Goal: Transaction & Acquisition: Purchase product/service

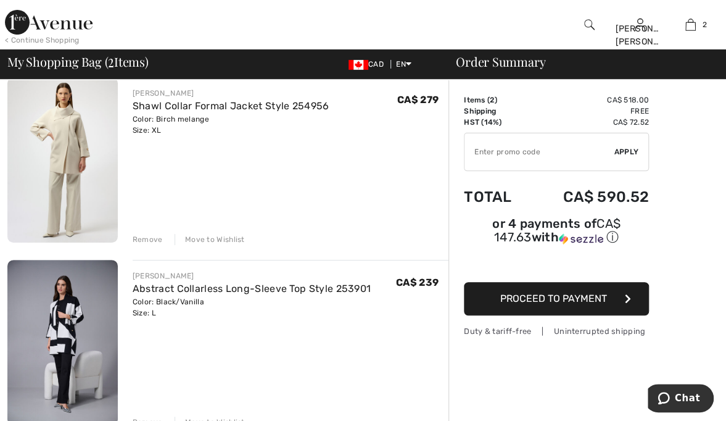
scroll to position [105, 0]
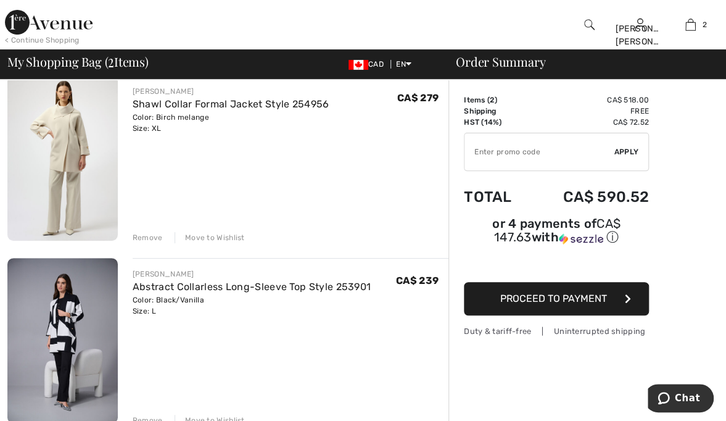
click at [77, 313] on img at bounding box center [62, 340] width 110 height 165
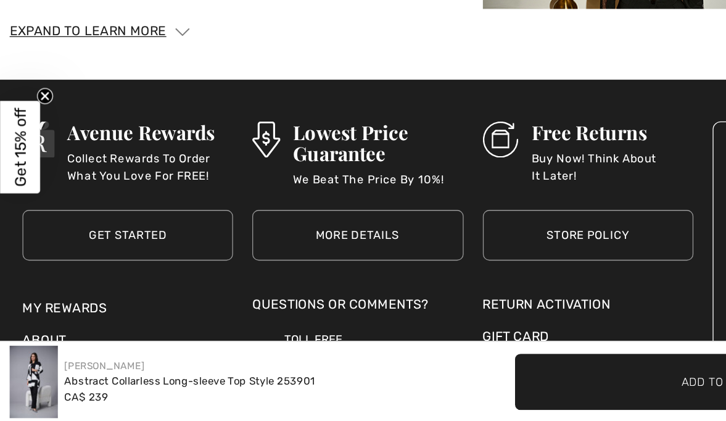
scroll to position [2452, 0]
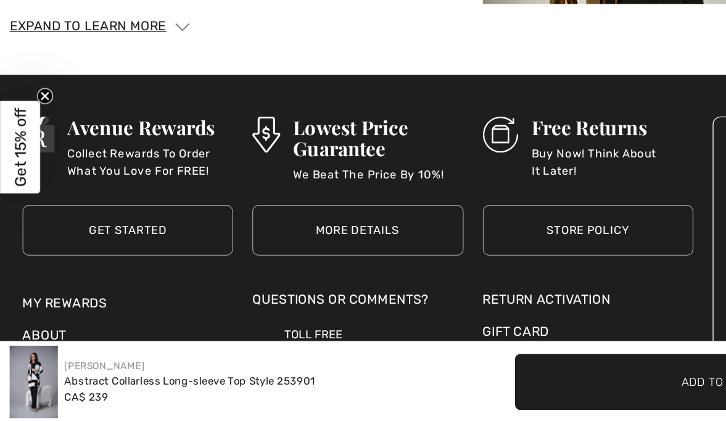
click at [419, 216] on p "Buy Now! Think About It Later!" at bounding box center [470, 221] width 124 height 25
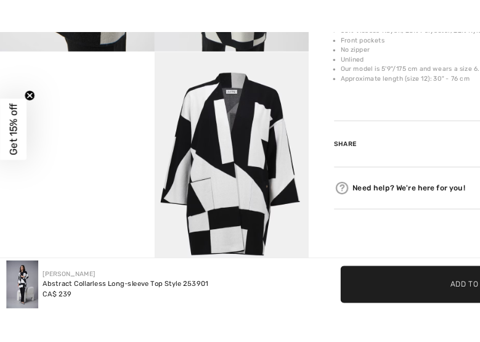
scroll to position [506, 0]
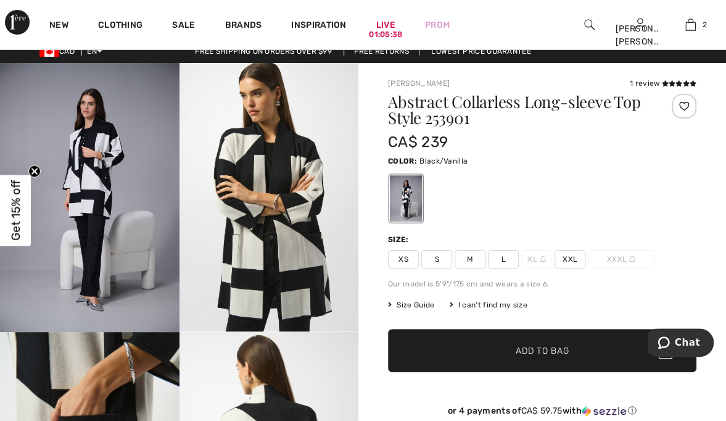
scroll to position [0, 0]
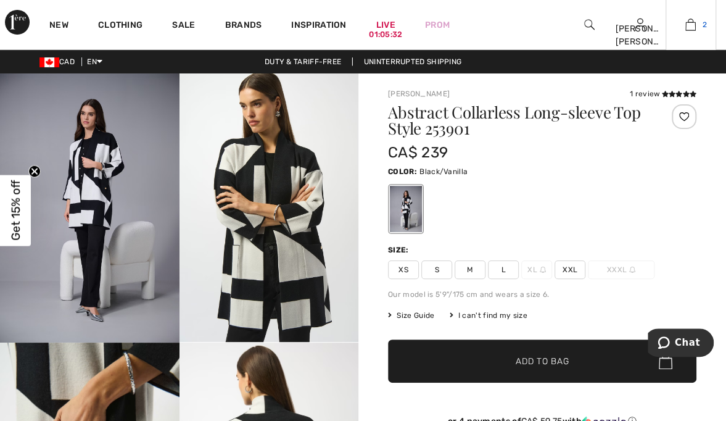
click at [698, 25] on link "2" at bounding box center [690, 24] width 49 height 15
